Goal: Information Seeking & Learning: Understand process/instructions

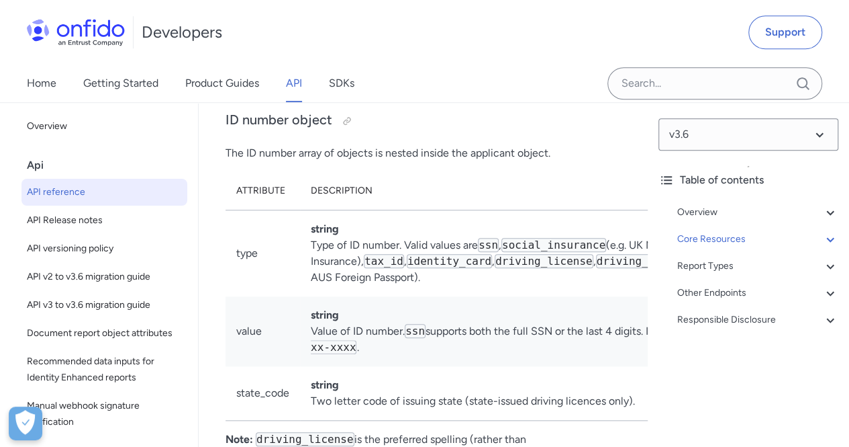
scroll to position [18317, 0]
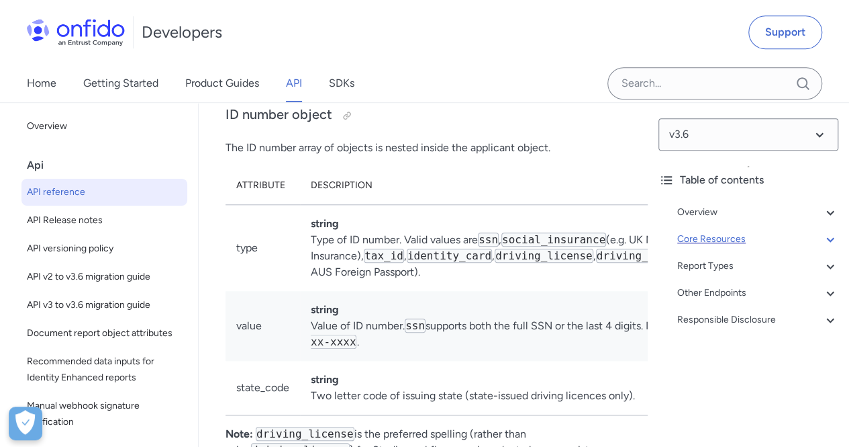
click at [787, 234] on div "Core Resources" at bounding box center [757, 239] width 161 height 16
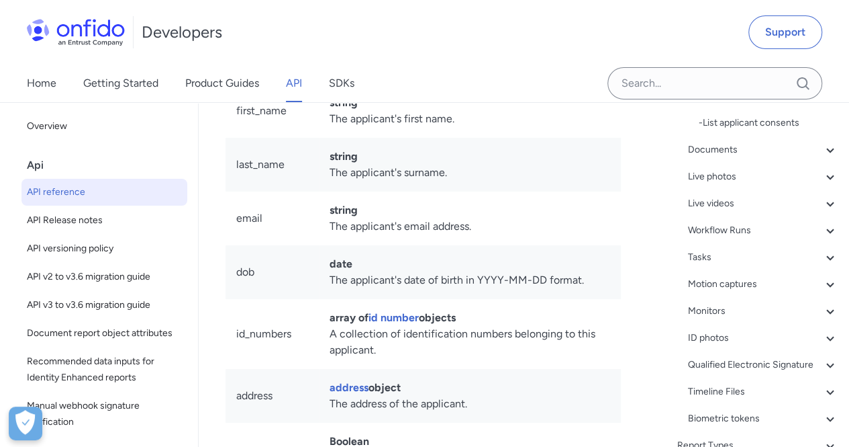
scroll to position [511, 0]
click at [772, 221] on div "Workflow Runs" at bounding box center [763, 228] width 150 height 16
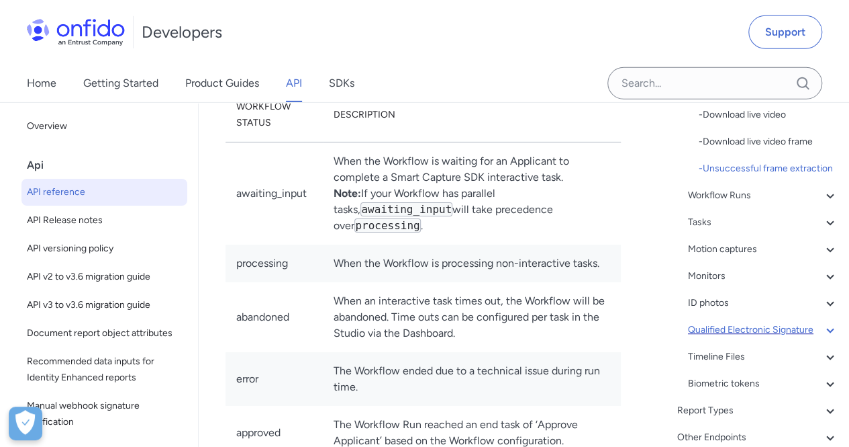
scroll to position [367, 0]
click at [791, 203] on div "Workflow Runs" at bounding box center [763, 195] width 150 height 16
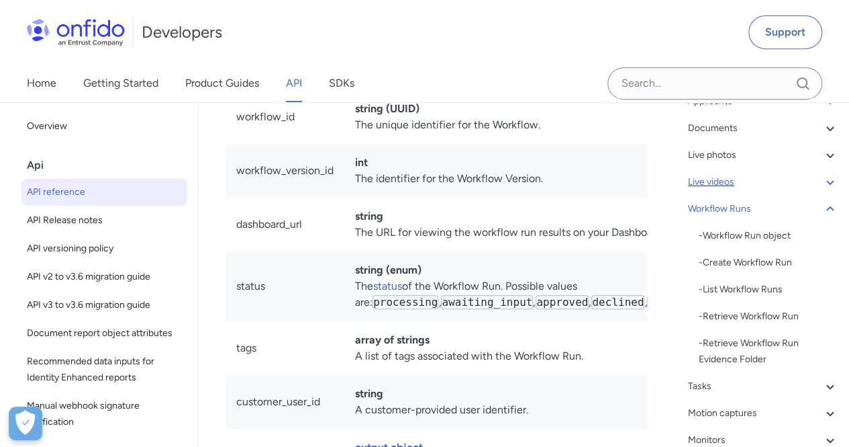
scroll to position [171, 0]
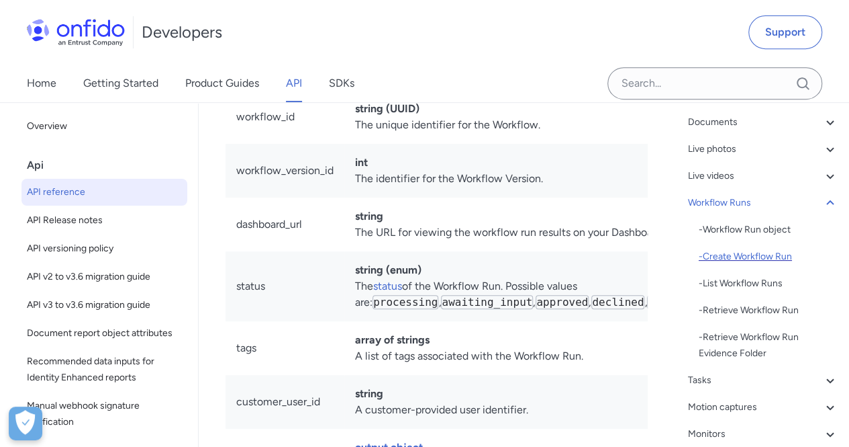
click at [738, 259] on div "- Create Workflow Run" at bounding box center [769, 256] width 140 height 16
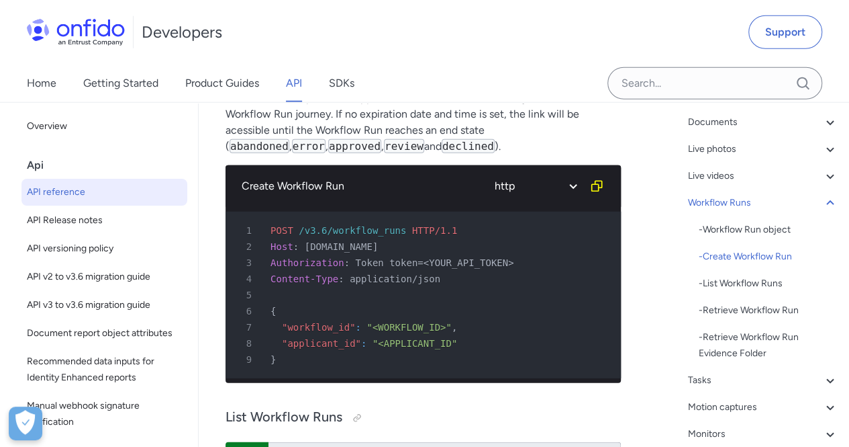
scroll to position [42482, 0]
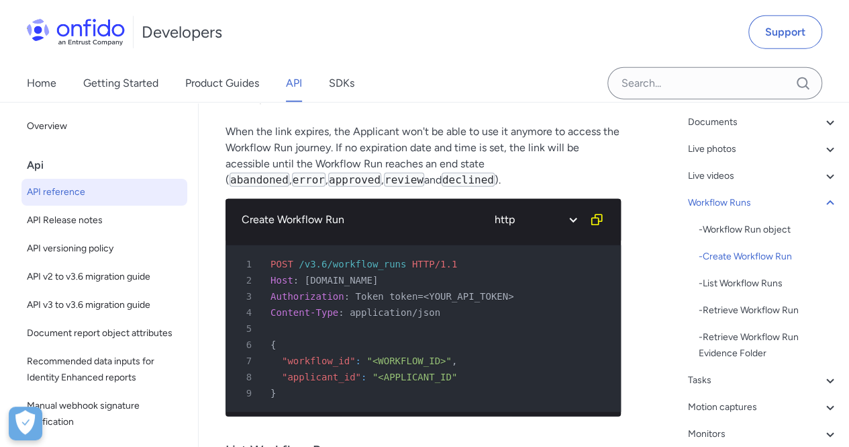
copy td "tags"
